Goal: Task Accomplishment & Management: Manage account settings

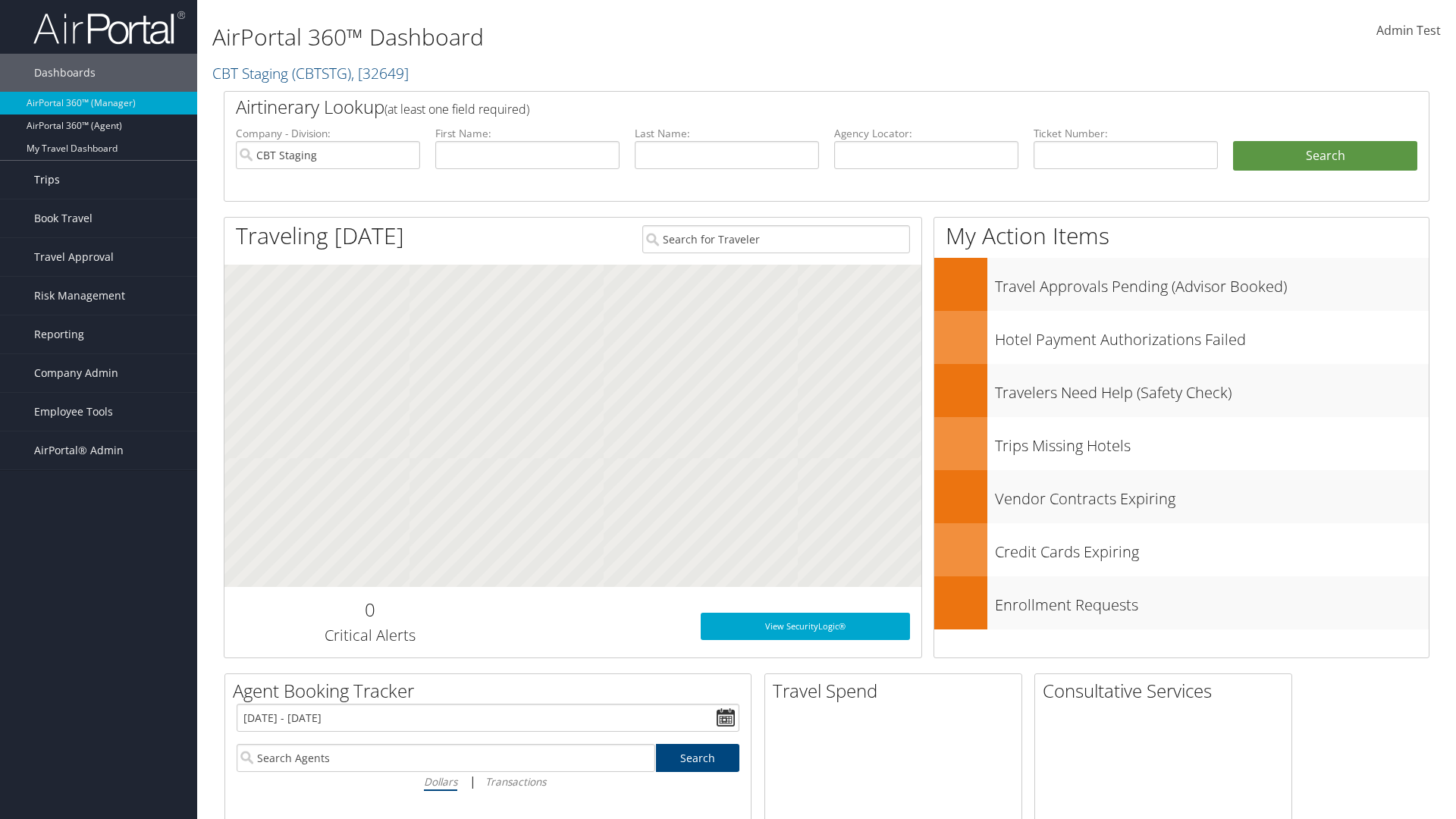
click at [99, 180] on link "Trips" at bounding box center [98, 179] width 197 height 38
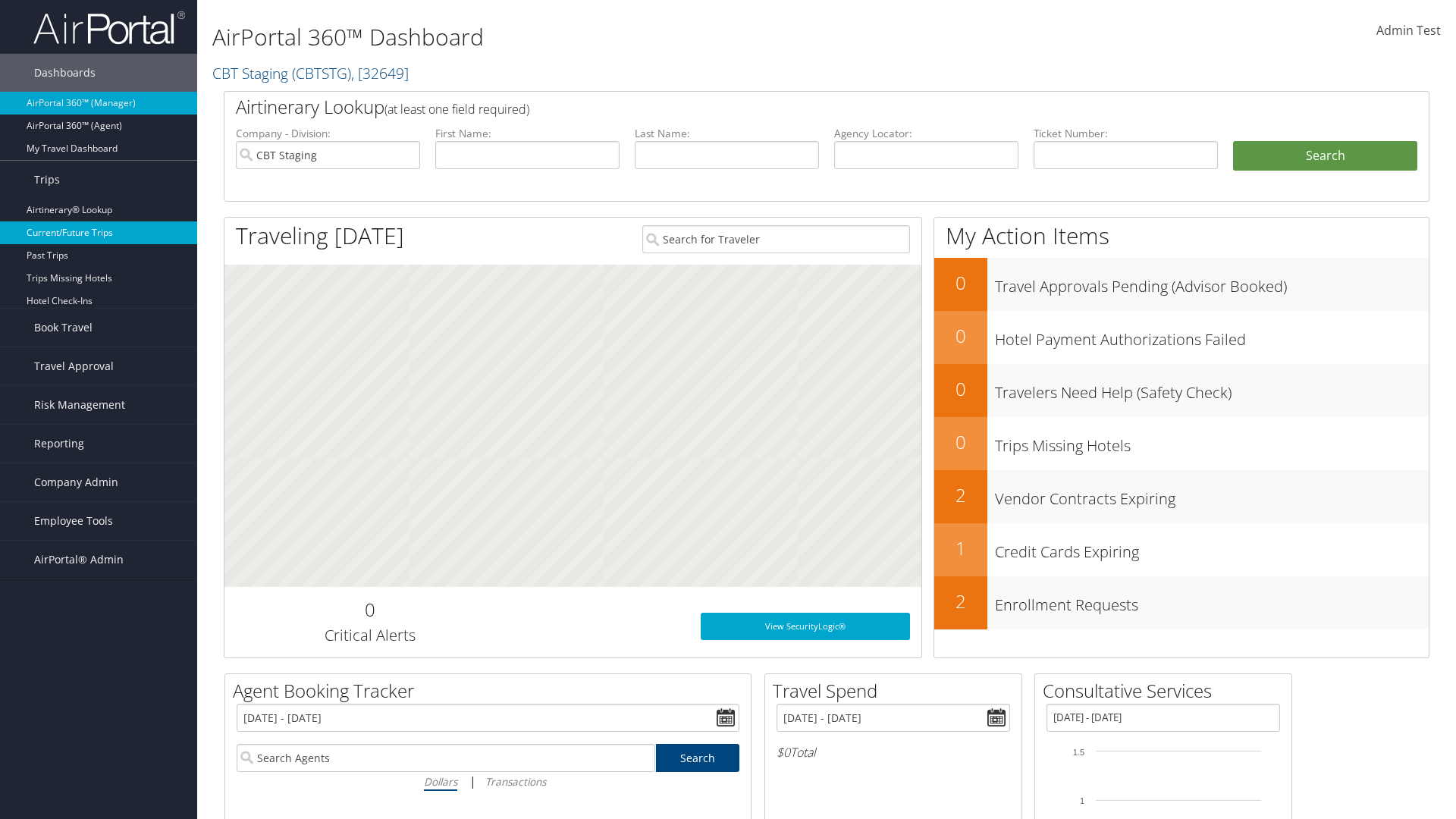
click at [99, 233] on link "Current/Future Trips" at bounding box center [98, 233] width 197 height 23
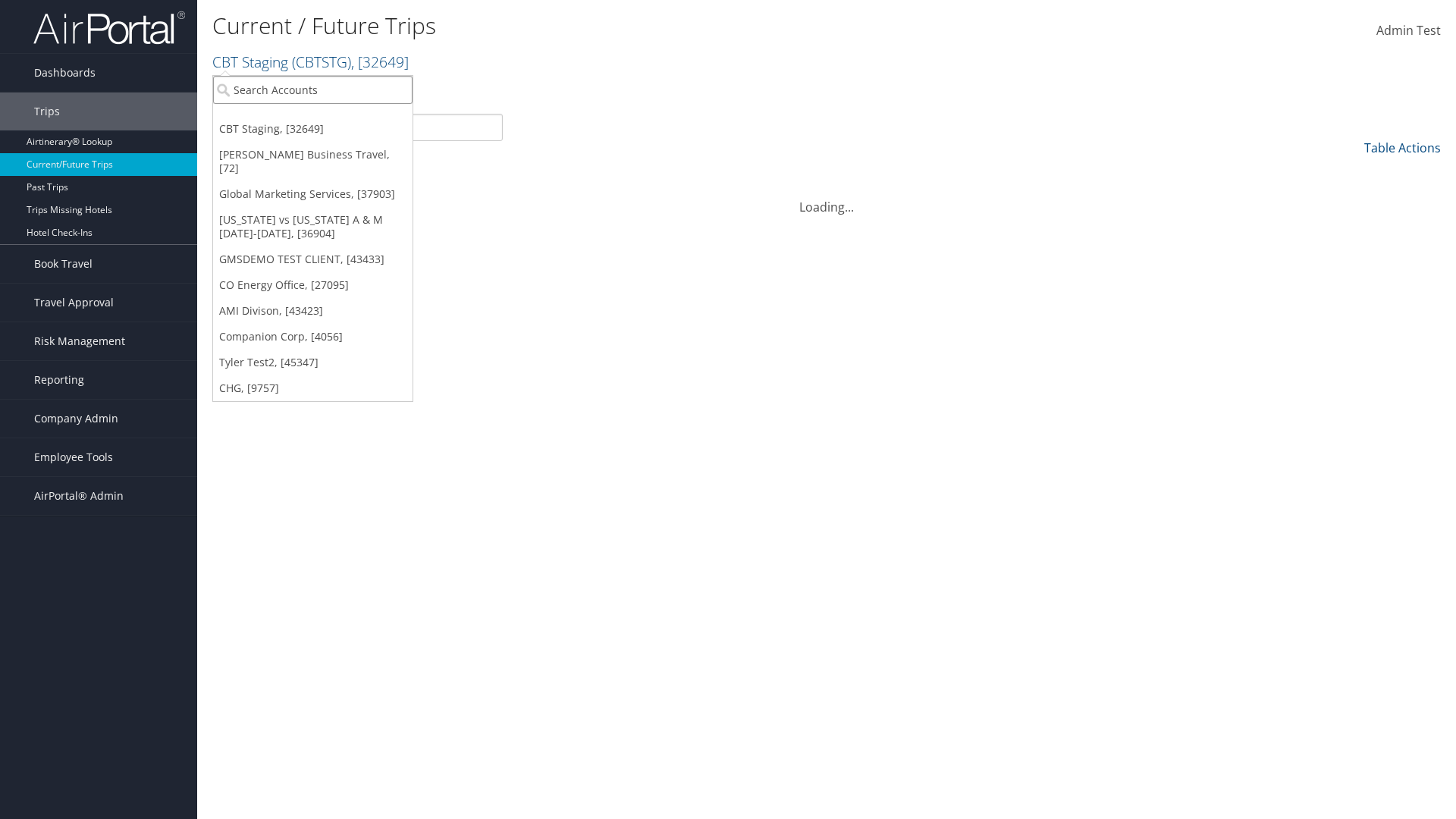
click at [313, 89] on input "search" at bounding box center [313, 90] width 200 height 28
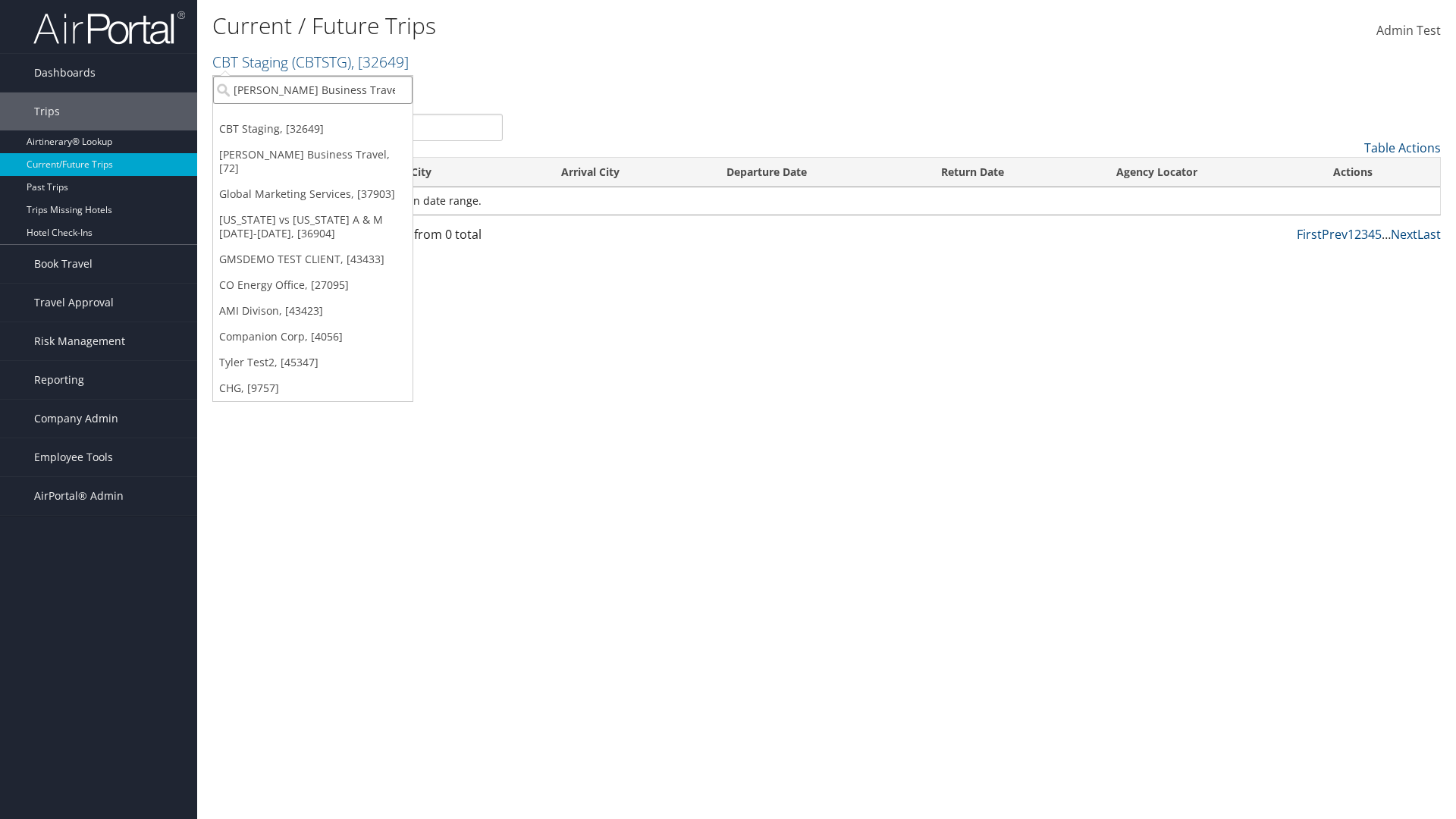
type input "[PERSON_NAME] Business Travel"
click at [334, 118] on div "Christopherson Business Travel (C10001), [72]" at bounding box center [334, 117] width 259 height 13
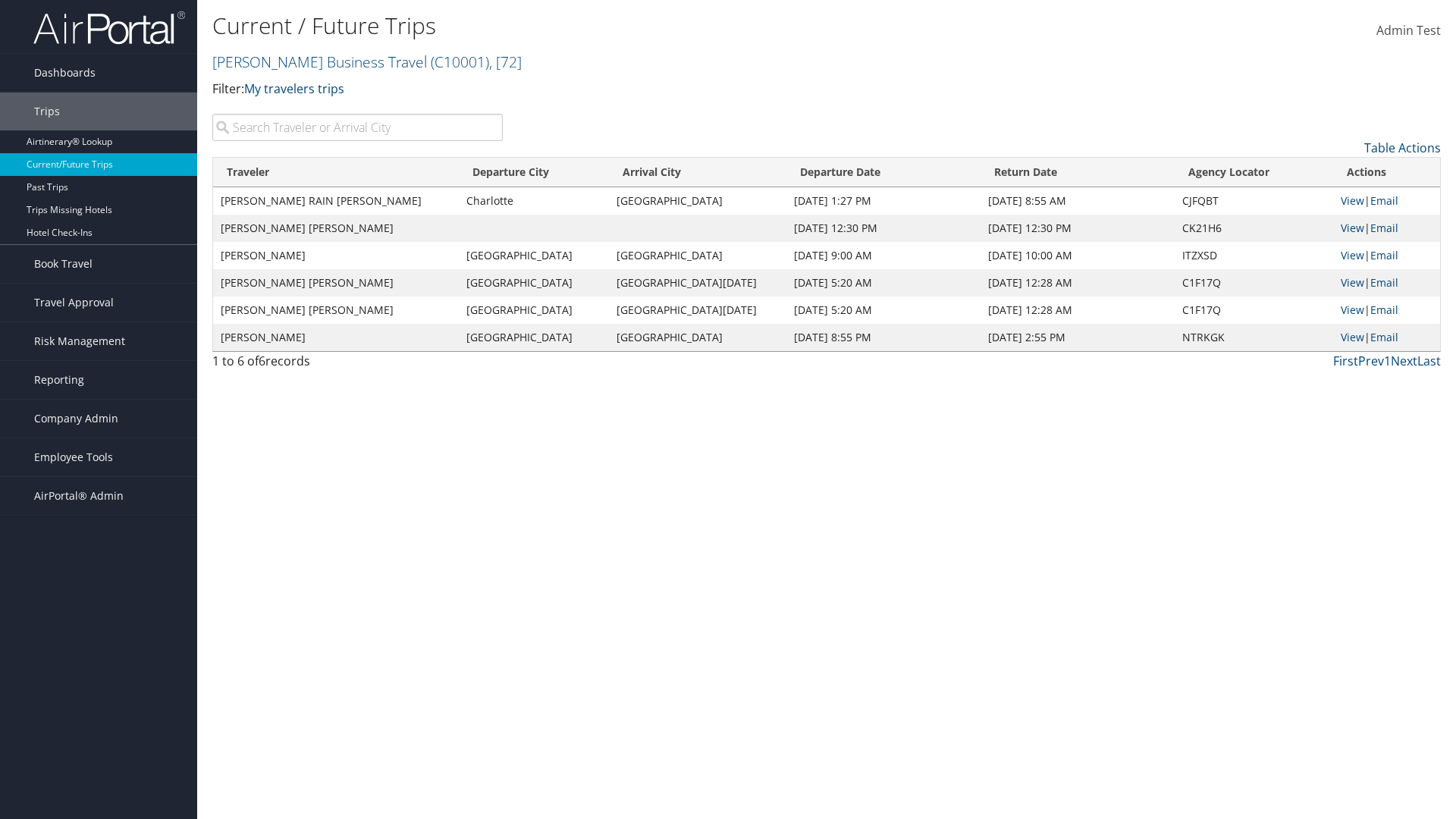
click at [357, 127] on input "search" at bounding box center [357, 127] width 290 height 27
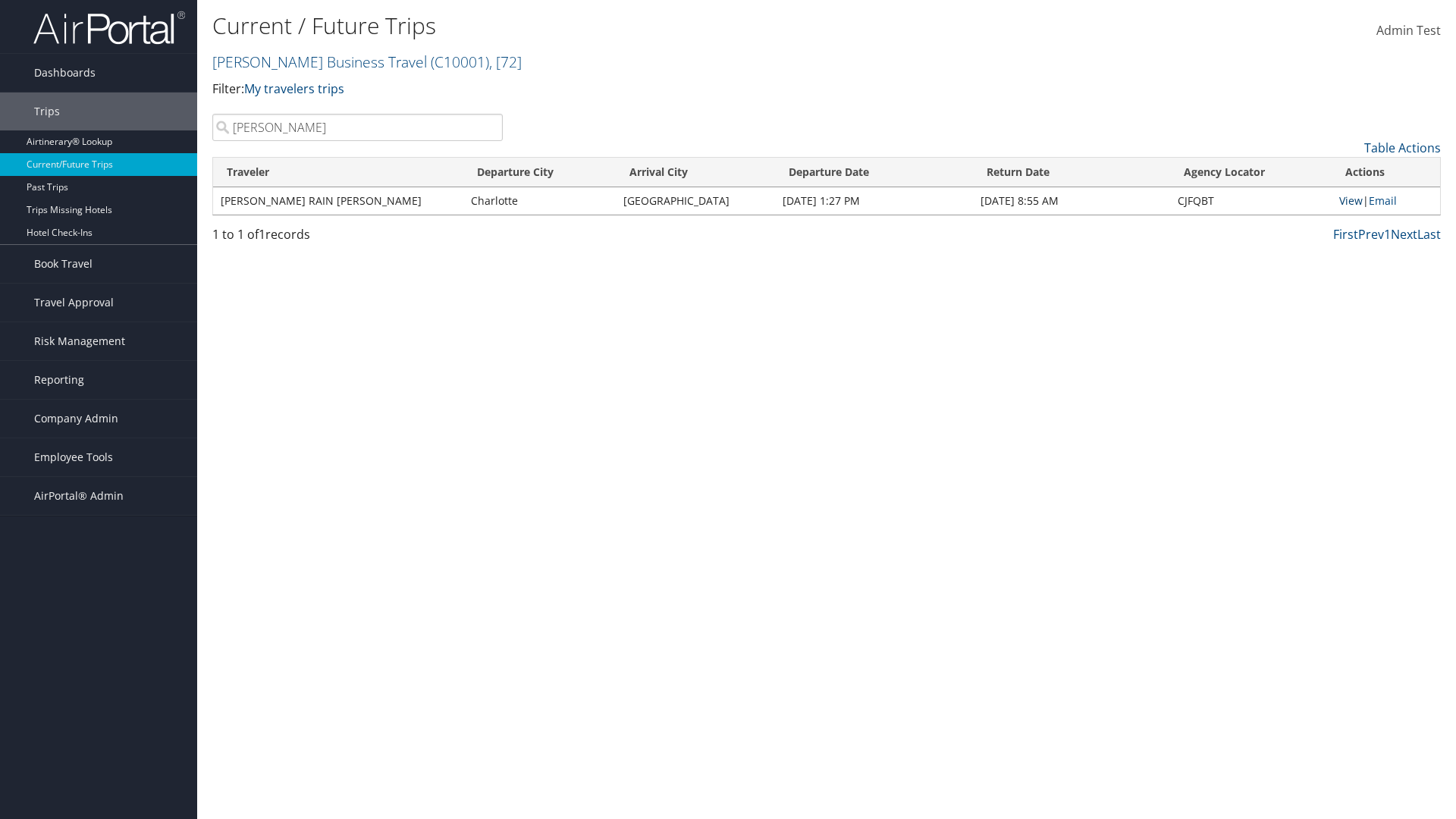
type input "TATUM"
click at [1348, 201] on link "View" at bounding box center [1351, 201] width 24 height 14
click at [99, 419] on span "Company Admin" at bounding box center [76, 419] width 84 height 38
click at [99, 733] on link "Airtinerary® Settings" at bounding box center [98, 745] width 197 height 23
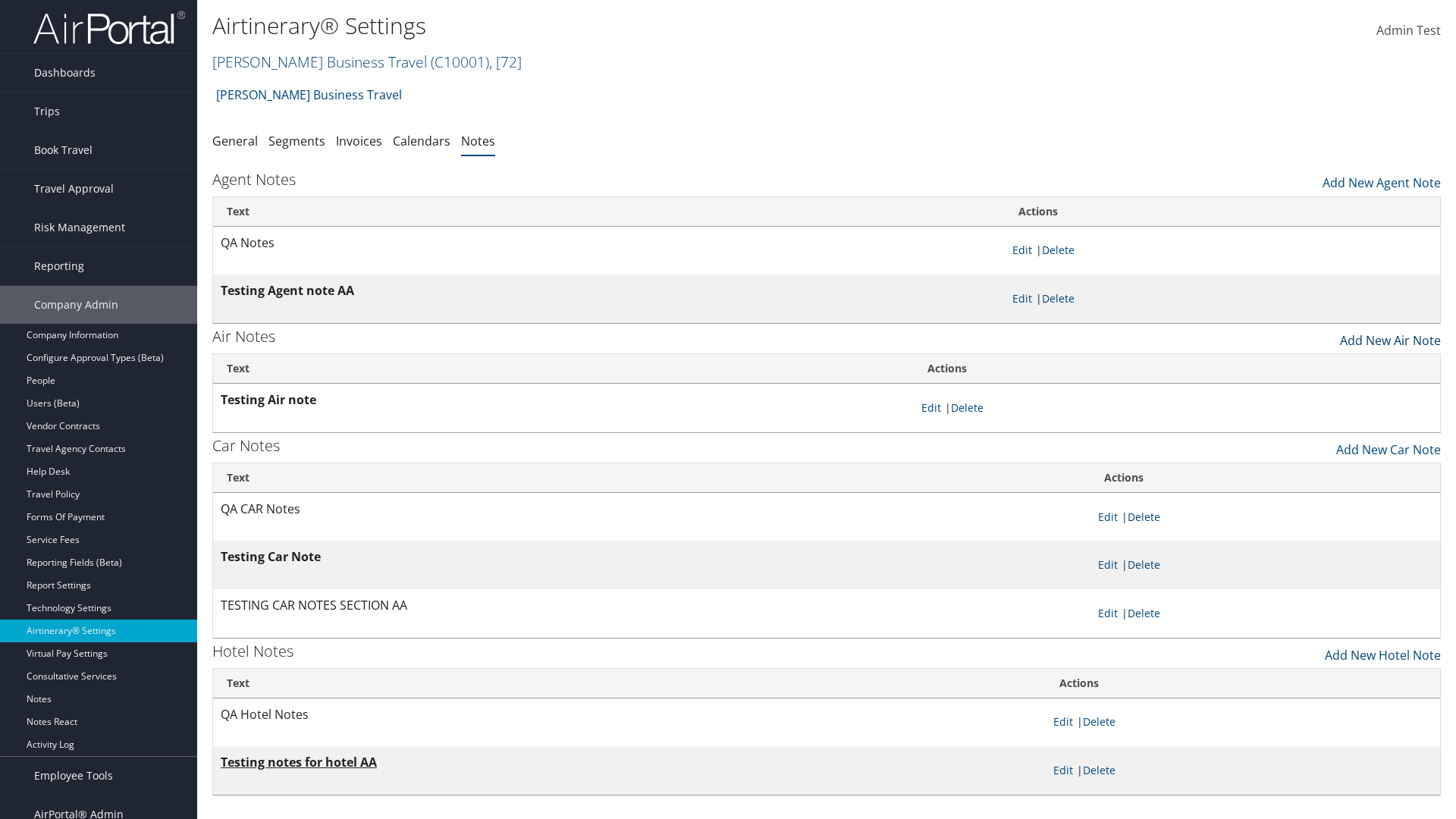
click at [1390, 336] on link "Add New Air Note" at bounding box center [1390, 337] width 101 height 26
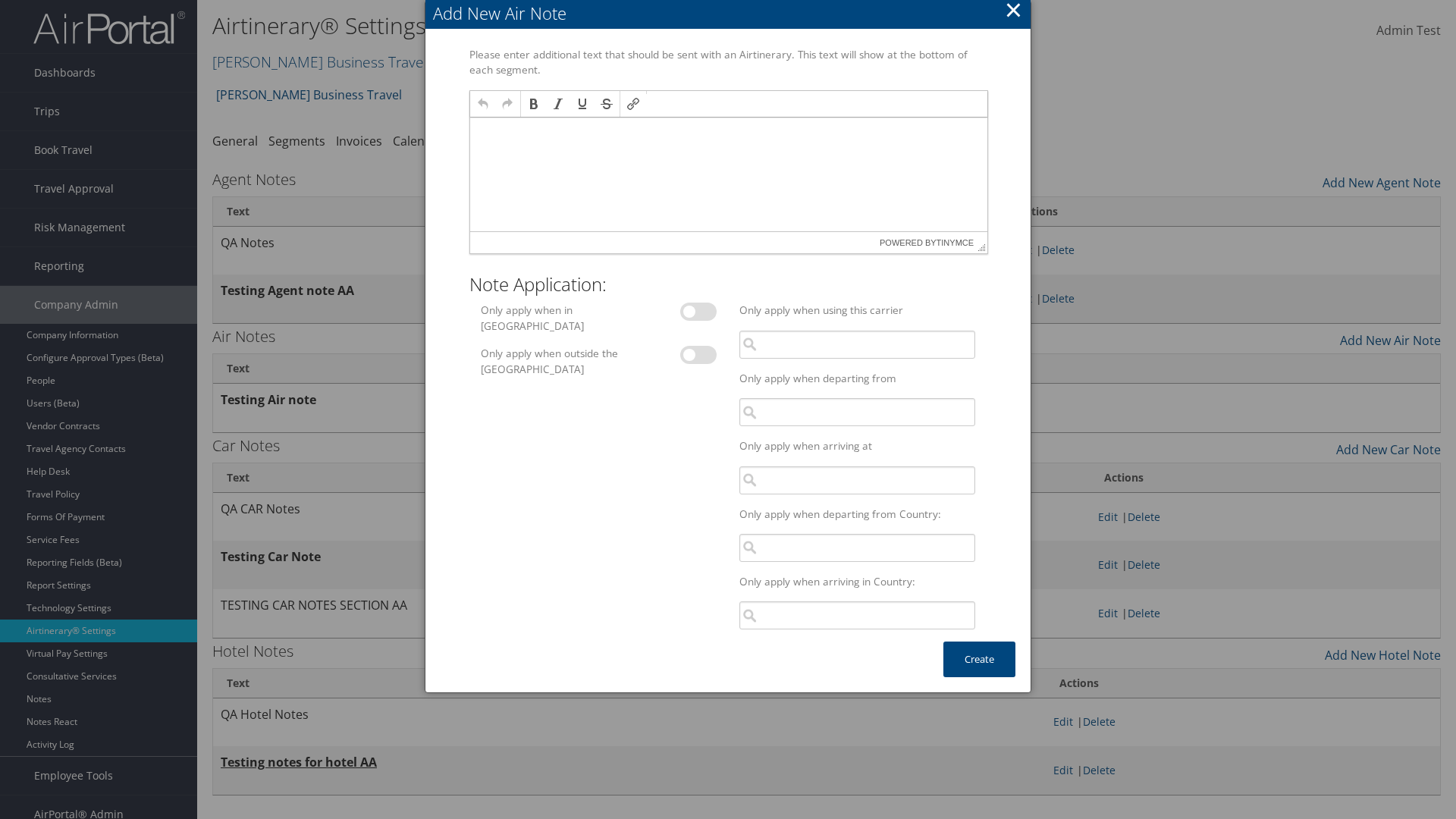
click at [728, 132] on p at bounding box center [728, 133] width 505 height 12
click at [979, 659] on button "Create" at bounding box center [979, 660] width 72 height 35
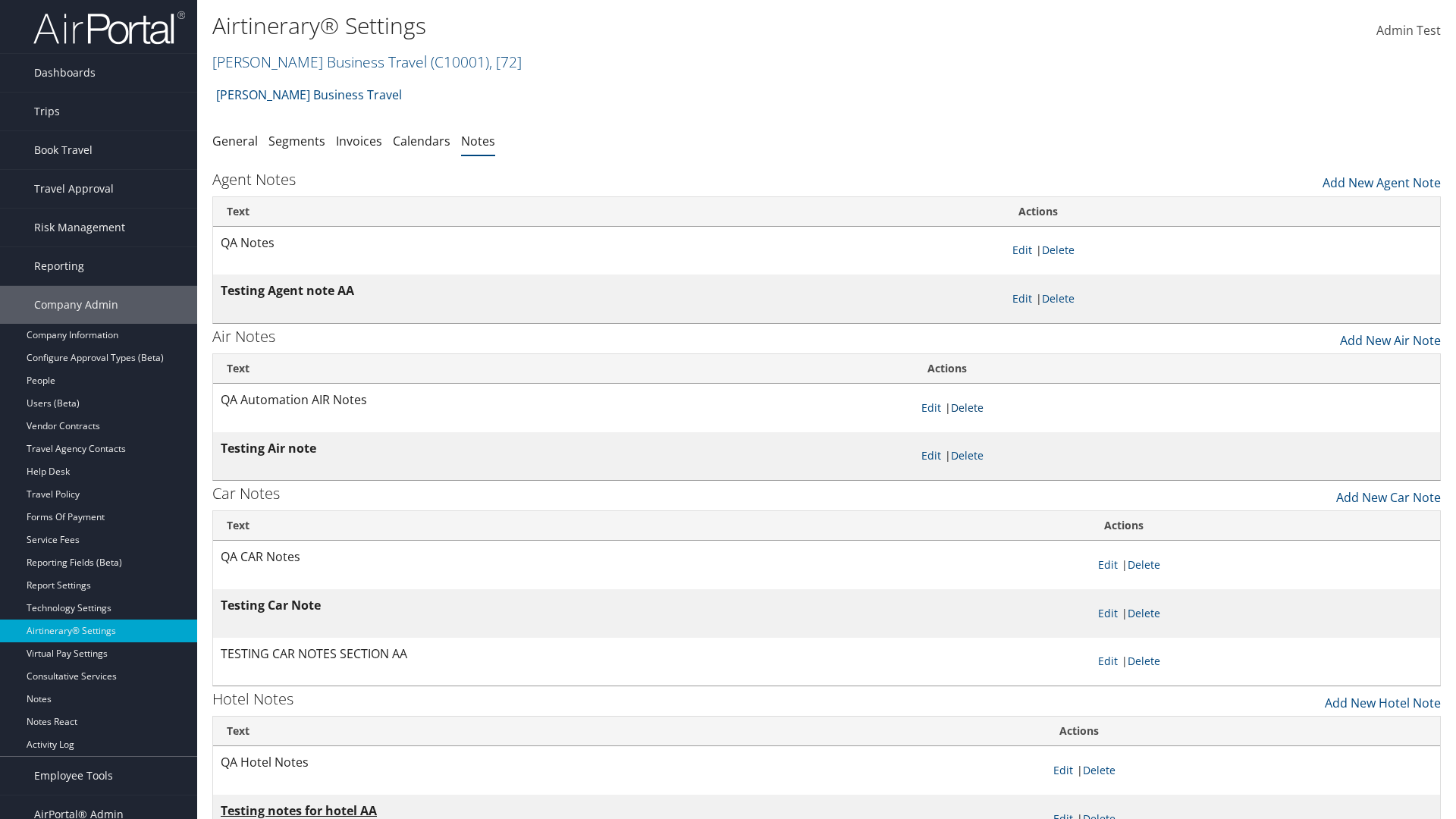
click at [969, 407] on link "Delete" at bounding box center [967, 407] width 33 height 14
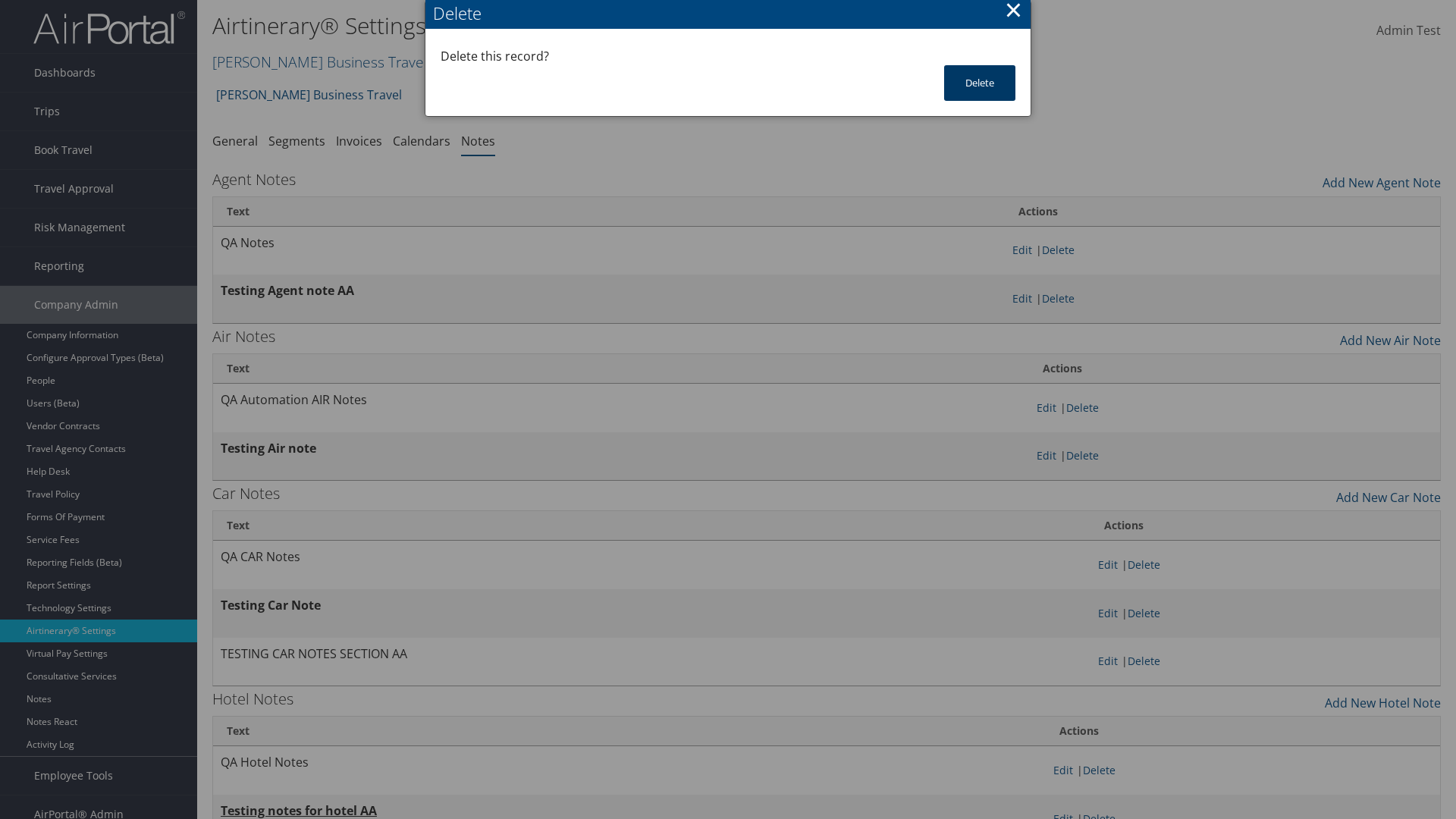
click at [980, 83] on button "Delete" at bounding box center [979, 83] width 72 height 35
